Goal: Task Accomplishment & Management: Complete application form

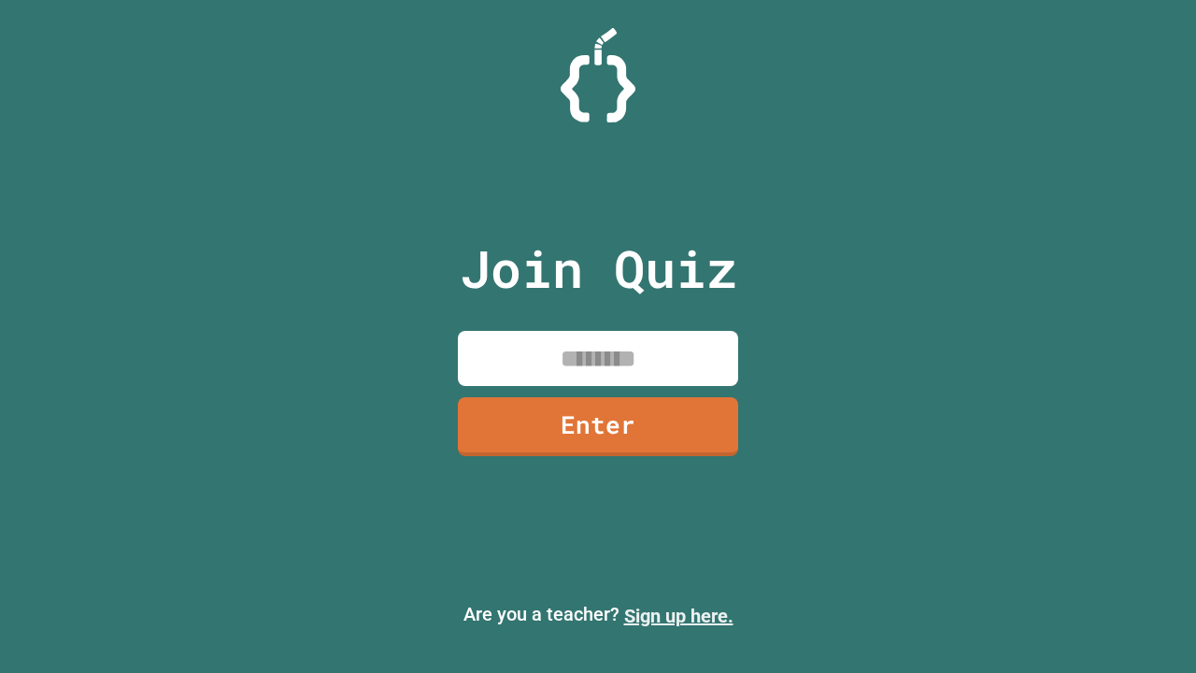
click at [678, 616] on link "Sign up here." at bounding box center [678, 615] width 109 height 22
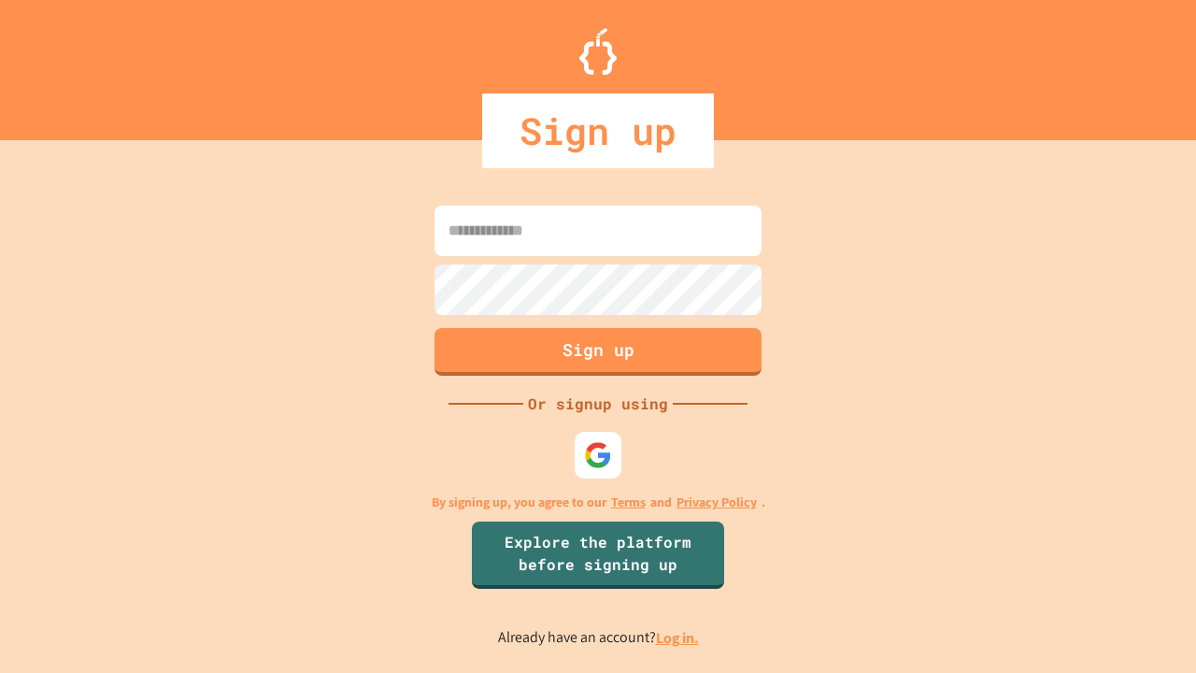
click at [678, 637] on link "Log in." at bounding box center [677, 638] width 43 height 20
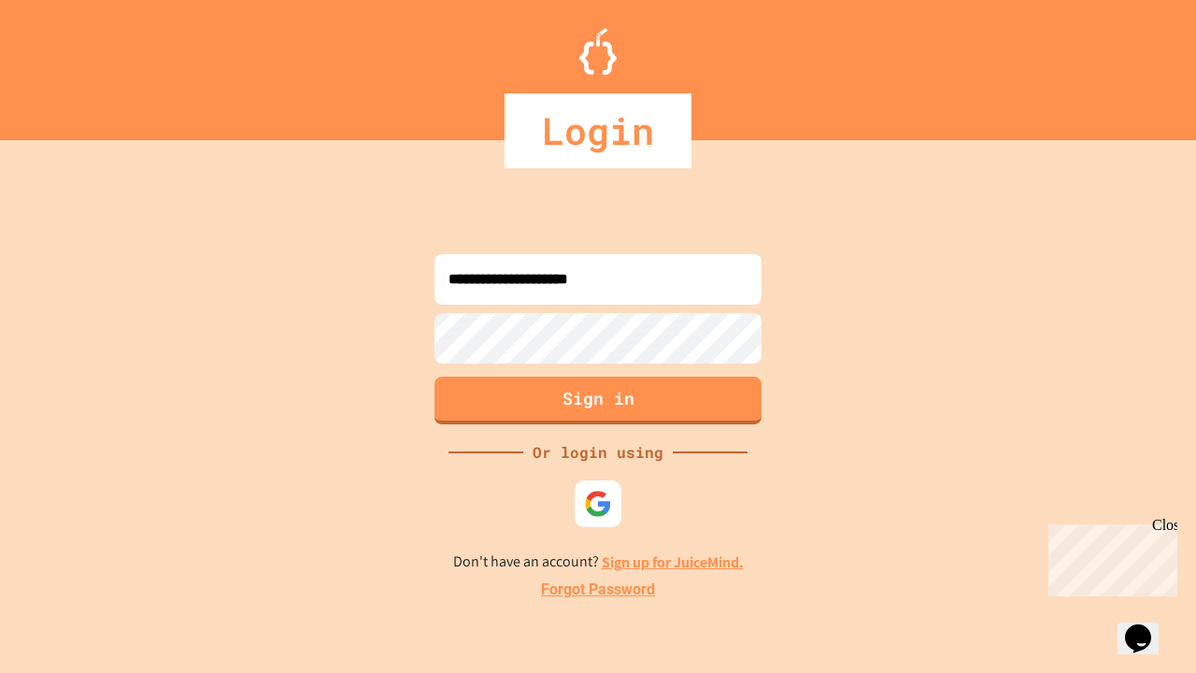
type input "**********"
